Goal: Use online tool/utility: Utilize a website feature to perform a specific function

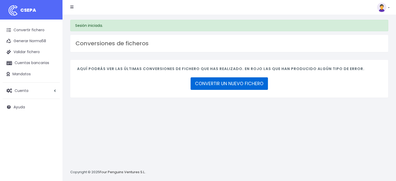
click at [225, 82] on link "CONVERTIR UN NUEVO FICHERO" at bounding box center [229, 83] width 77 height 12
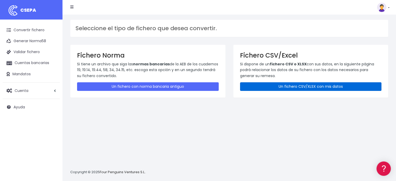
click at [314, 86] on link "Un fichero CSV/XLSX con mis datos" at bounding box center [311, 86] width 142 height 9
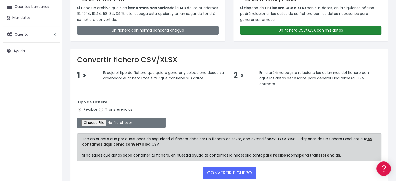
scroll to position [78, 0]
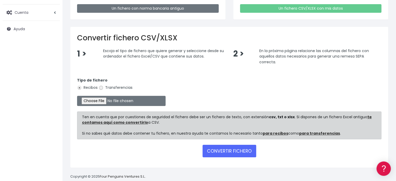
click at [100, 87] on input "Transferencias" at bounding box center [101, 87] width 5 height 5
radio input "true"
click at [104, 101] on input "file" at bounding box center [121, 101] width 89 height 10
type input "C:\fakepath\transferencias-2025-09-08.csv"
click at [229, 149] on button "CONVERTIR FICHERO" at bounding box center [230, 151] width 54 height 12
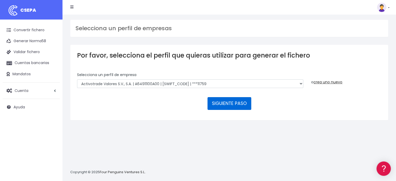
click at [221, 103] on button "SIGUIENTE PASO" at bounding box center [230, 103] width 44 height 12
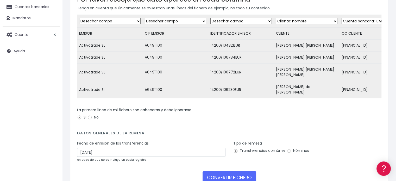
scroll to position [78, 0]
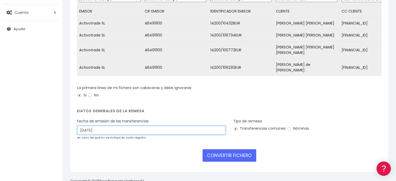
click at [93, 127] on input "11/09/2025" at bounding box center [151, 130] width 148 height 9
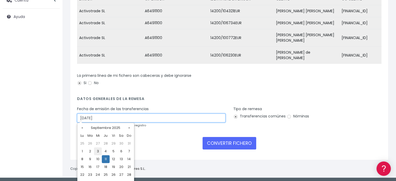
scroll to position [97, 0]
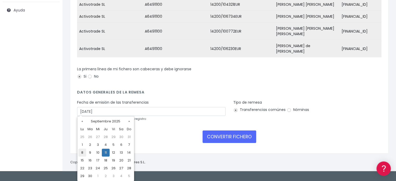
click at [80, 152] on td "8" at bounding box center [82, 153] width 8 height 8
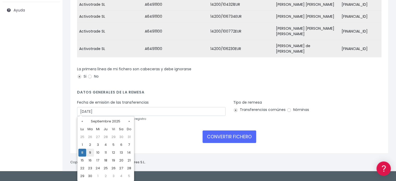
click at [90, 153] on td "9" at bounding box center [90, 153] width 8 height 8
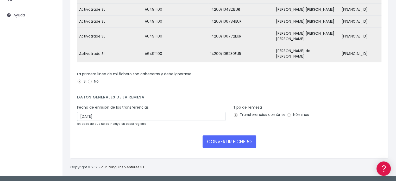
type input "09/09/2025"
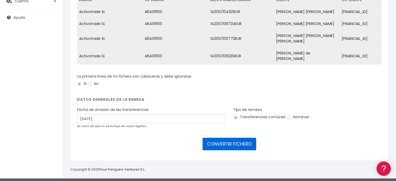
click at [239, 140] on button "CONVERTIR FICHERO" at bounding box center [230, 144] width 54 height 12
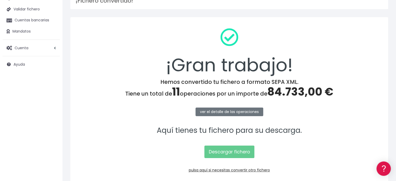
scroll to position [67, 0]
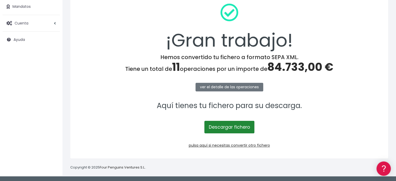
click at [220, 125] on link "Descargar fichero" at bounding box center [229, 127] width 50 height 12
